Goal: Information Seeking & Learning: Learn about a topic

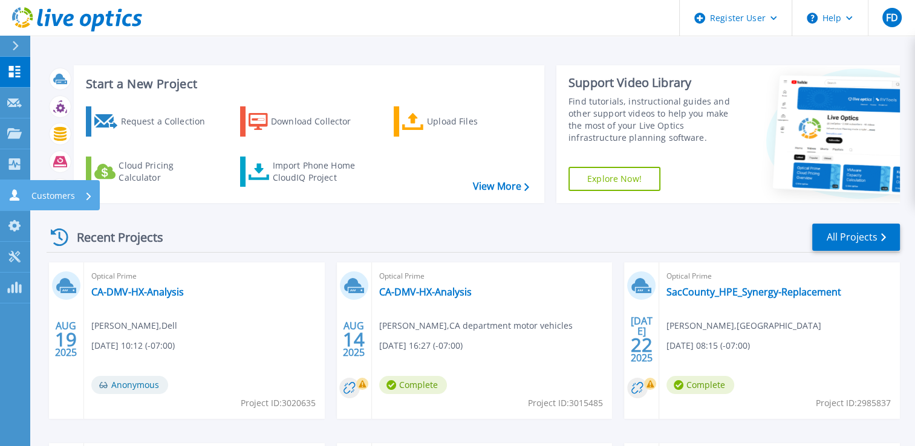
click at [12, 197] on icon at bounding box center [15, 194] width 10 height 11
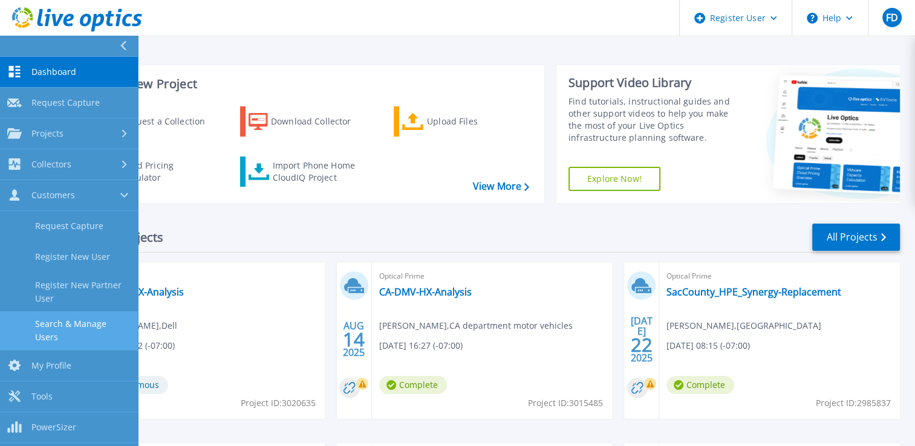
click at [85, 315] on link "Search & Manage Users" at bounding box center [69, 330] width 138 height 39
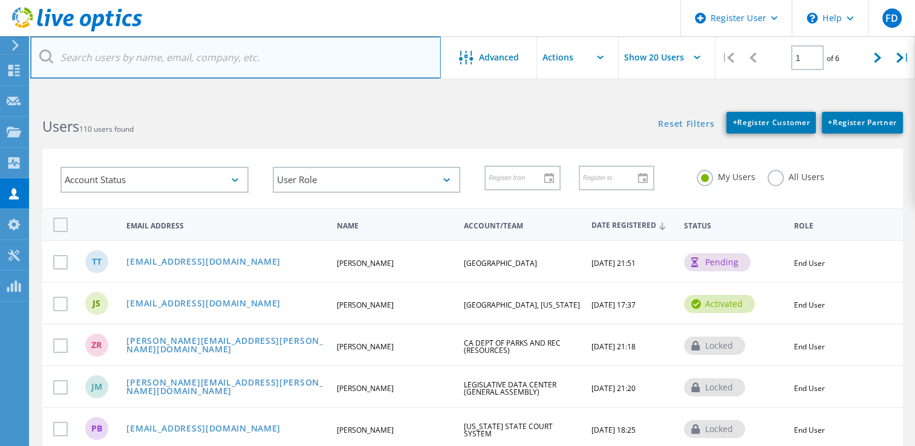
click at [292, 49] on input "text" at bounding box center [235, 57] width 410 height 42
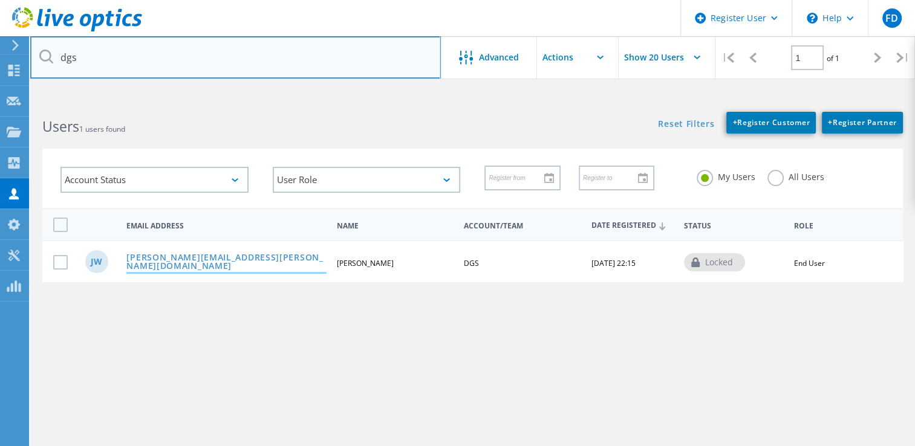
type input "dgs"
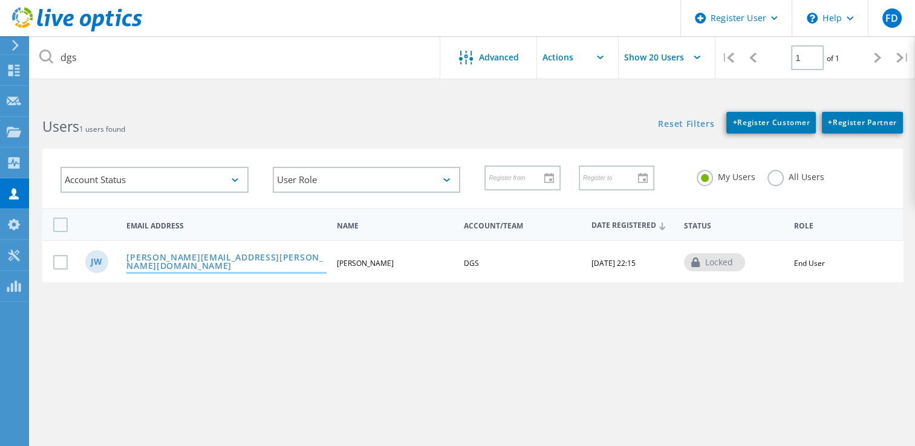
click at [164, 259] on link "[PERSON_NAME][EMAIL_ADDRESS][PERSON_NAME][DOMAIN_NAME]" at bounding box center [226, 262] width 200 height 19
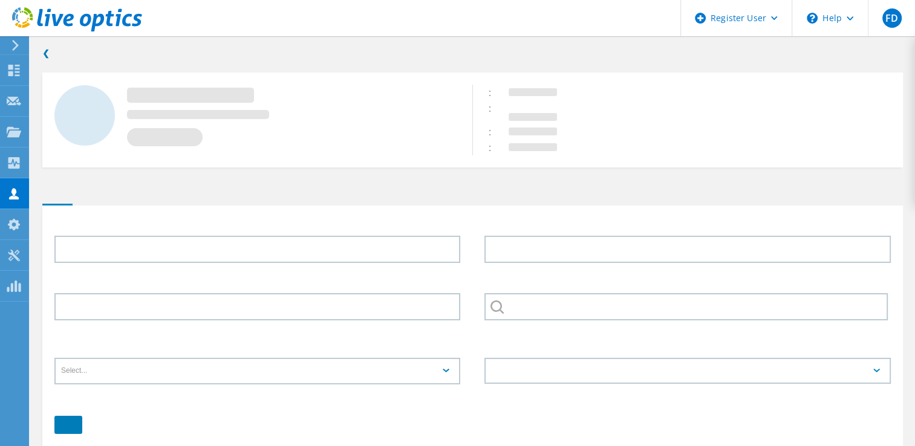
type input "Jason"
type input "Weaver"
type input "DGS"
type input "English"
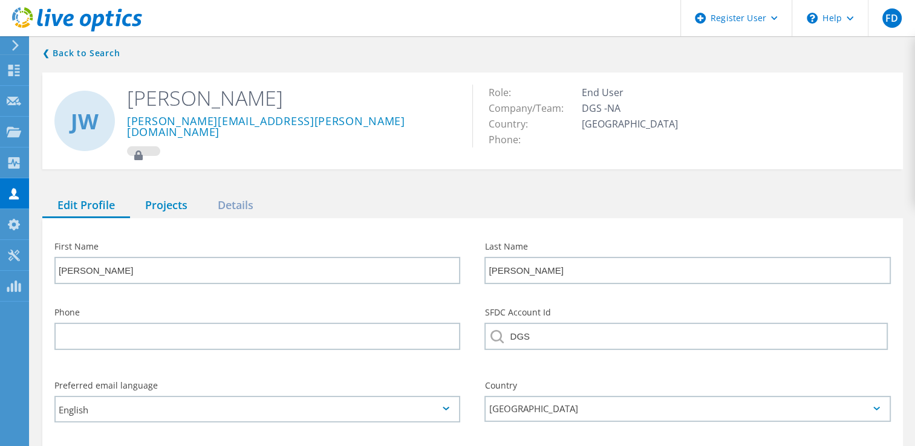
click at [160, 200] on div "Projects" at bounding box center [166, 205] width 73 height 25
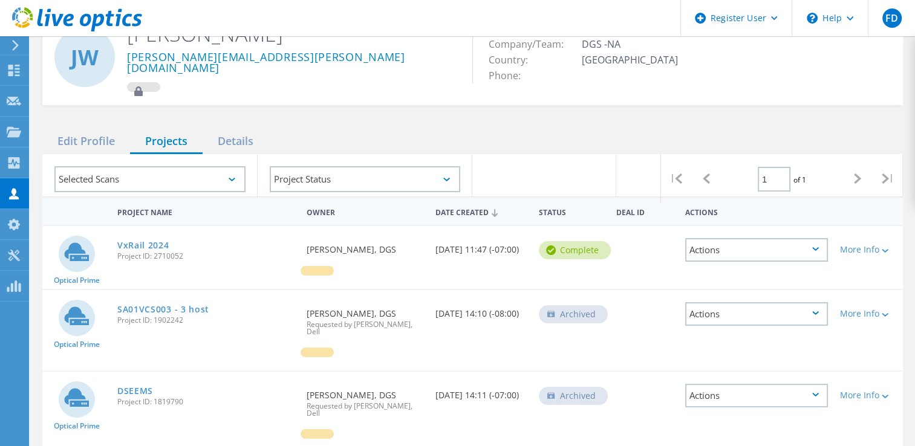
scroll to position [121, 0]
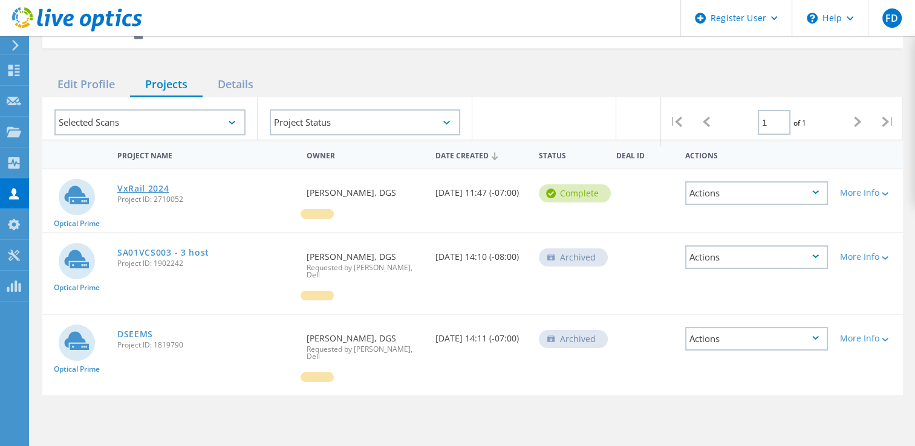
click at [152, 184] on link "VxRail 2024" at bounding box center [143, 188] width 52 height 8
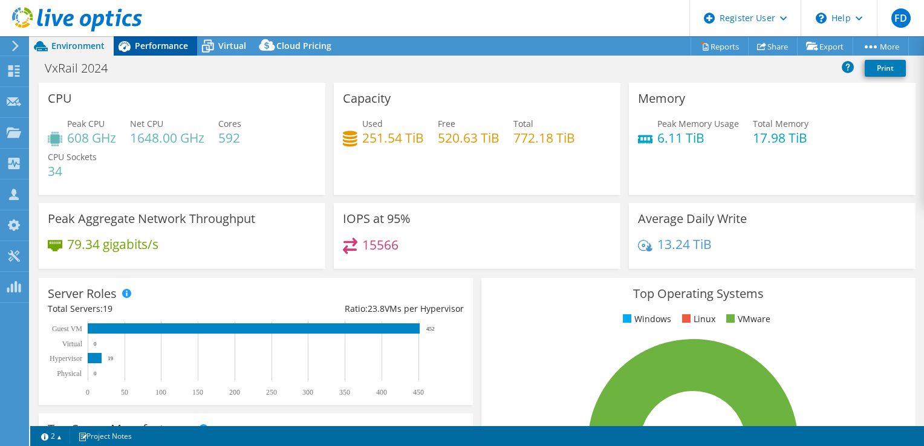
click at [145, 46] on span "Performance" at bounding box center [161, 45] width 53 height 11
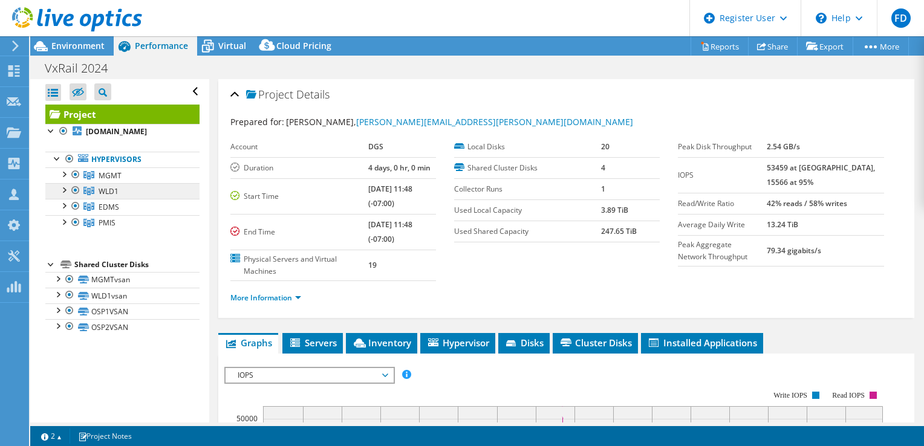
click at [113, 181] on span "WLD1" at bounding box center [110, 175] width 23 height 10
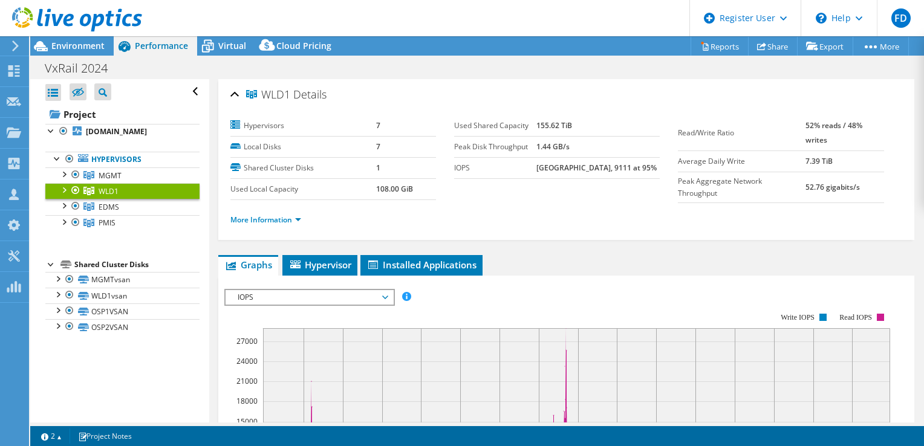
click at [60, 187] on div at bounding box center [63, 189] width 12 height 12
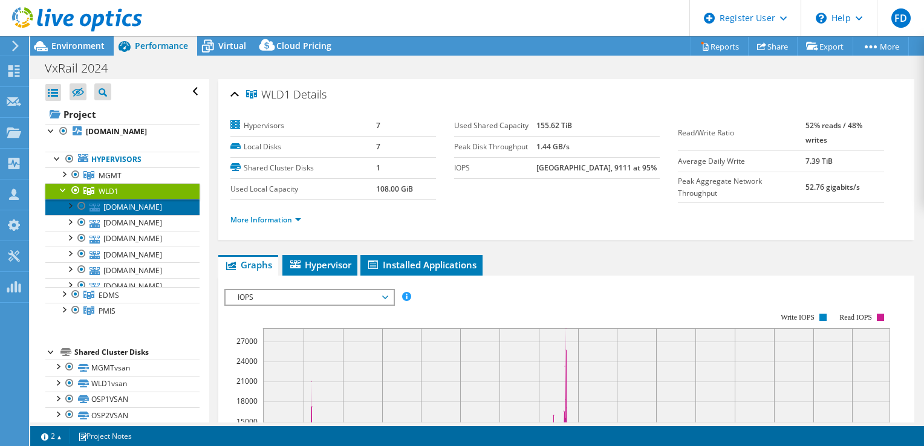
click at [151, 212] on link "[DOMAIN_NAME]" at bounding box center [122, 207] width 154 height 16
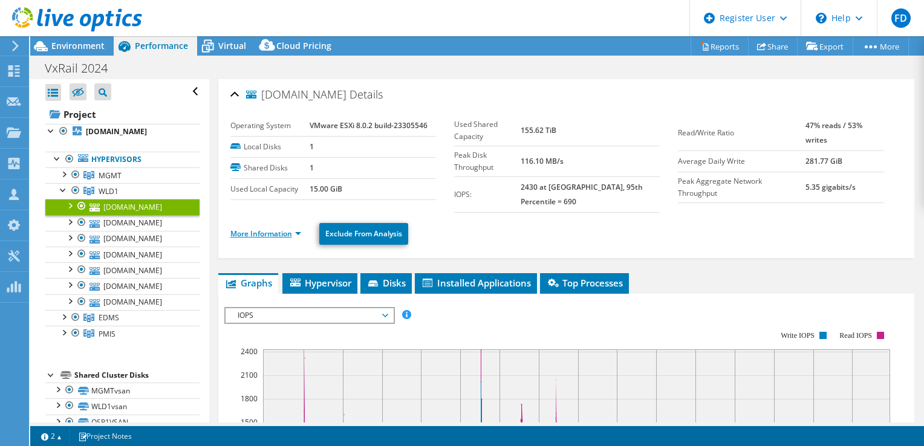
drag, startPoint x: 270, startPoint y: 219, endPoint x: 284, endPoint y: 224, distance: 14.4
click at [270, 229] on link "More Information" at bounding box center [265, 234] width 71 height 10
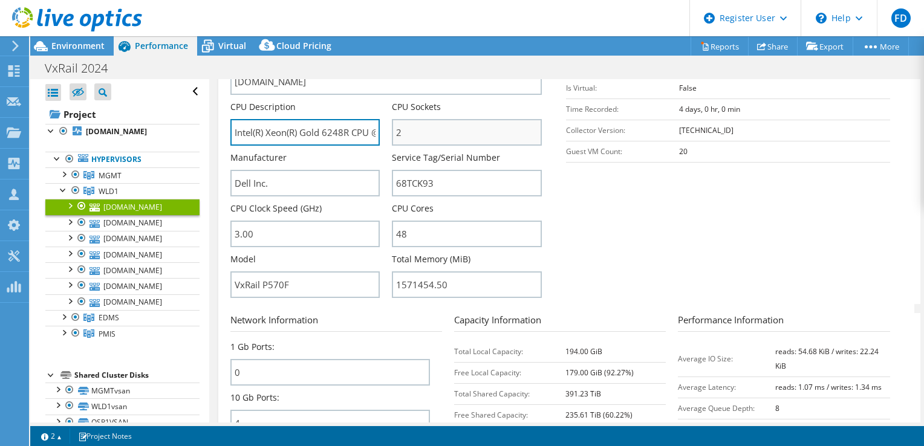
scroll to position [0, 85]
drag, startPoint x: 332, startPoint y: 125, endPoint x: 431, endPoint y: 129, distance: 99.2
click at [431, 50] on div "Server Name [DOMAIN_NAME] CPU Description Intel(R) Xeon(R) Gold 6248R CPU @ 3.0…" at bounding box center [392, 50] width 324 height 0
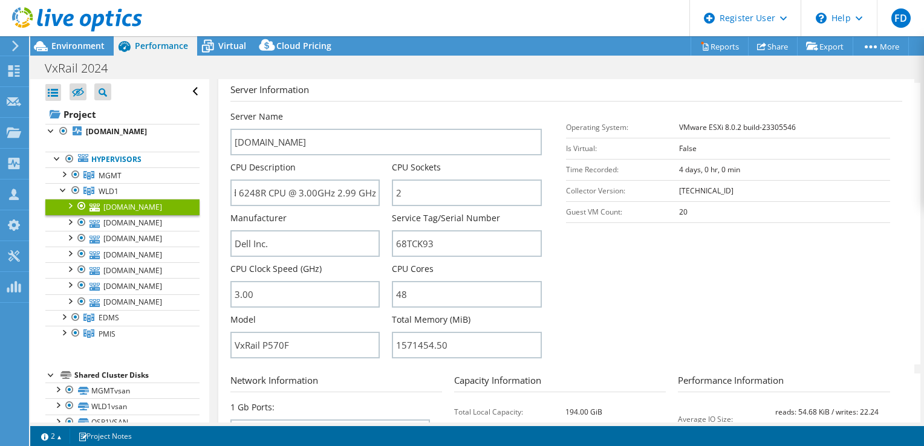
scroll to position [0, 0]
click at [63, 187] on div at bounding box center [63, 189] width 12 height 12
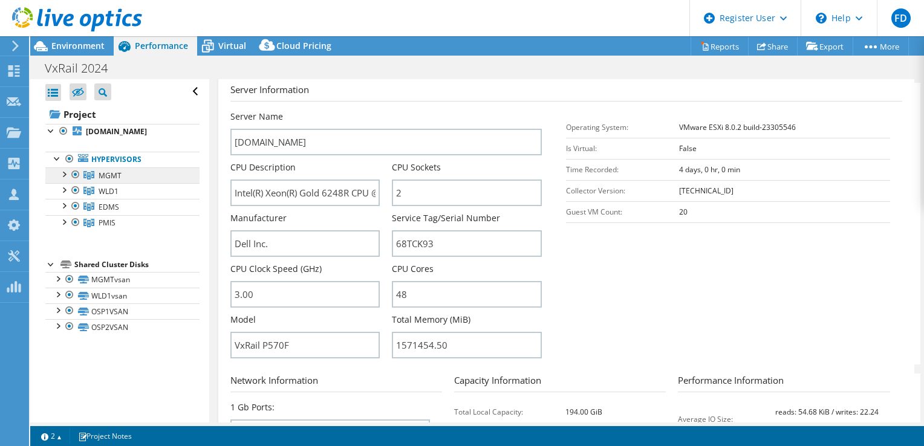
click at [99, 174] on span "MGMT" at bounding box center [110, 175] width 23 height 10
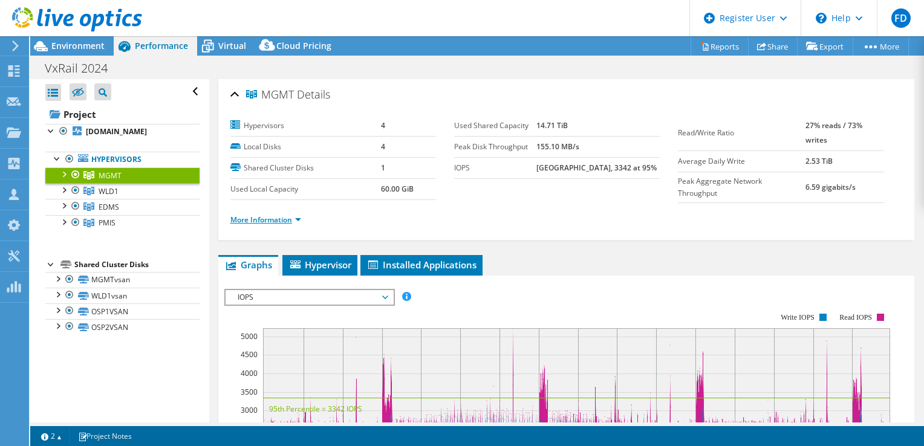
click at [291, 219] on link "More Information" at bounding box center [265, 220] width 71 height 10
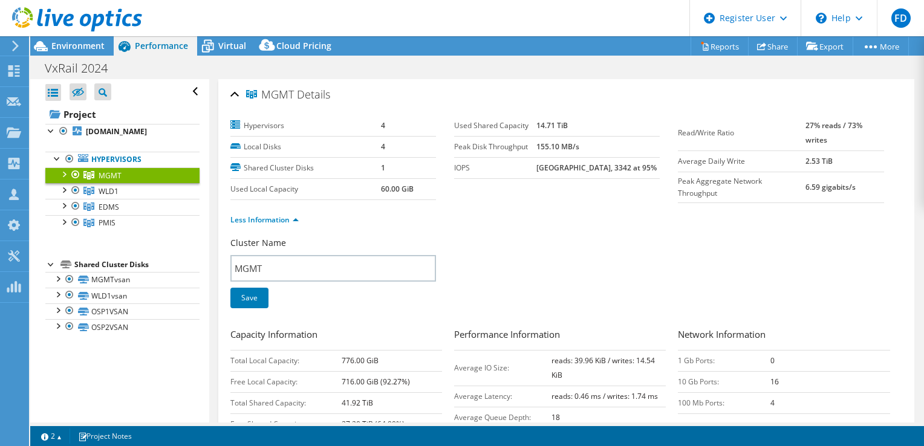
click at [63, 170] on div at bounding box center [63, 173] width 12 height 12
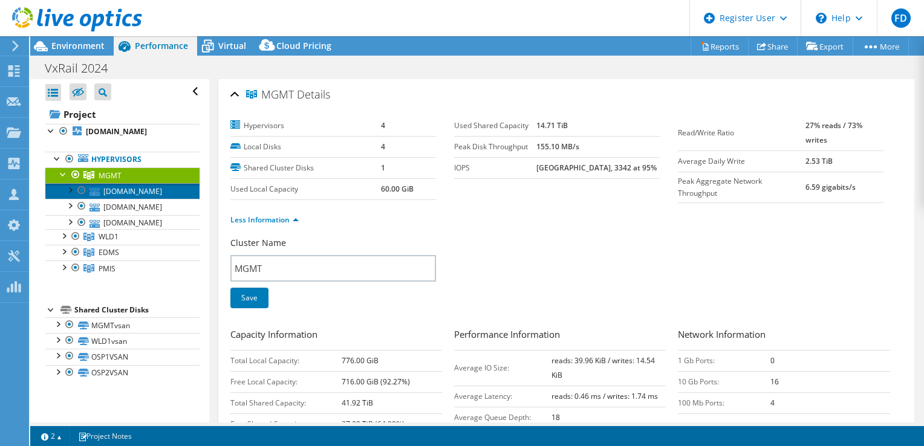
click at [154, 190] on link "[DOMAIN_NAME]" at bounding box center [122, 191] width 154 height 16
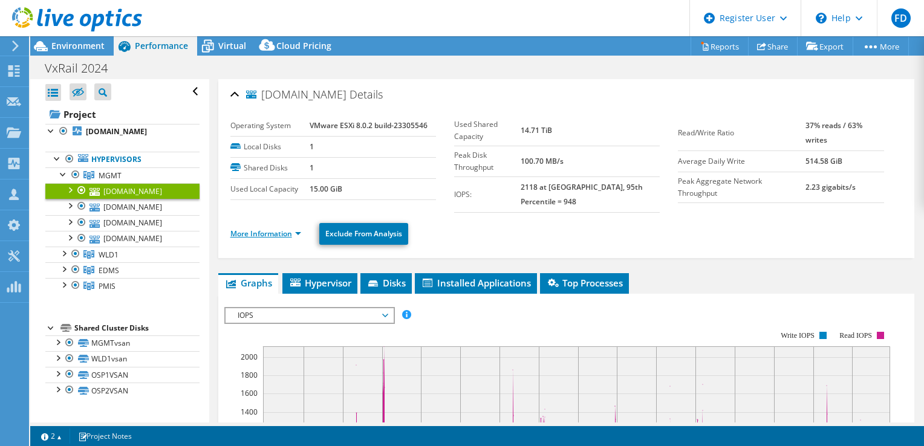
click at [276, 229] on link "More Information" at bounding box center [265, 234] width 71 height 10
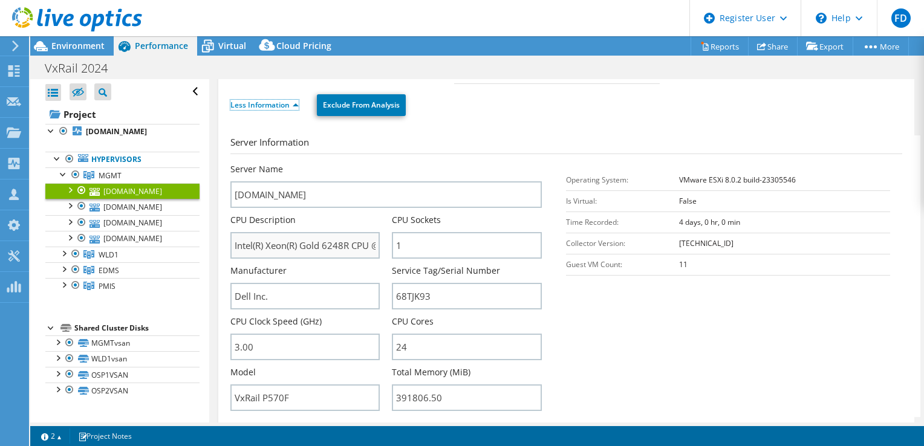
scroll to position [181, 0]
